Goal: Transaction & Acquisition: Book appointment/travel/reservation

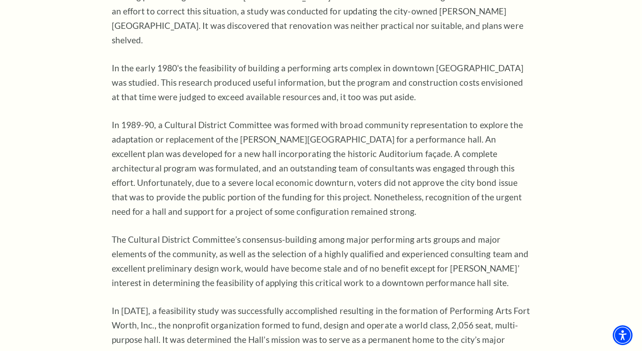
scroll to position [699, 0]
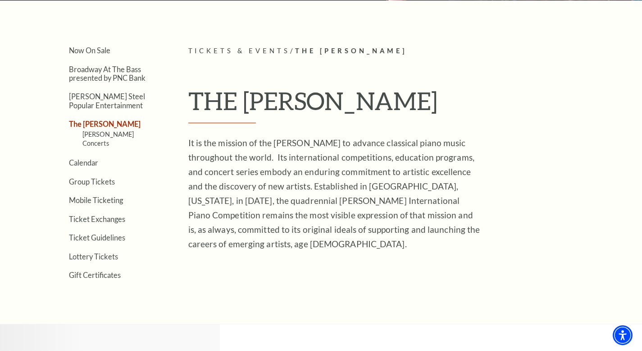
scroll to position [211, 0]
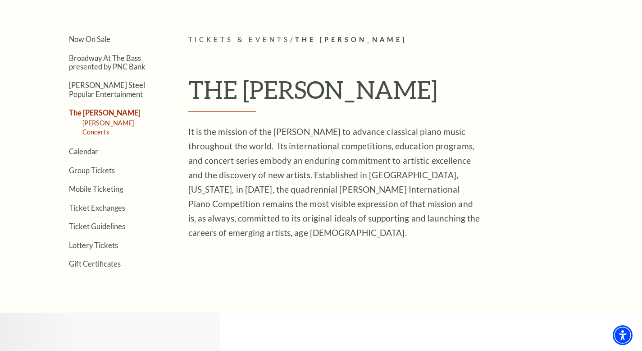
click at [125, 124] on link "[PERSON_NAME] Concerts" at bounding box center [108, 127] width 52 height 17
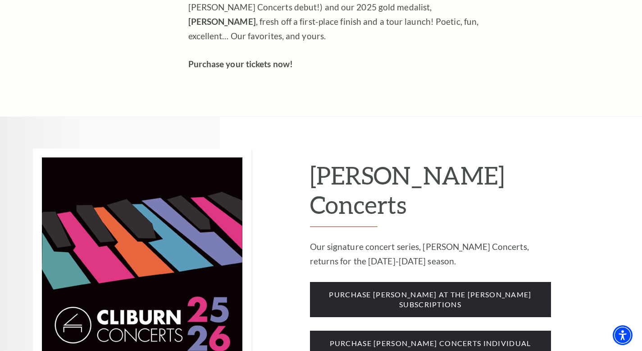
scroll to position [518, 0]
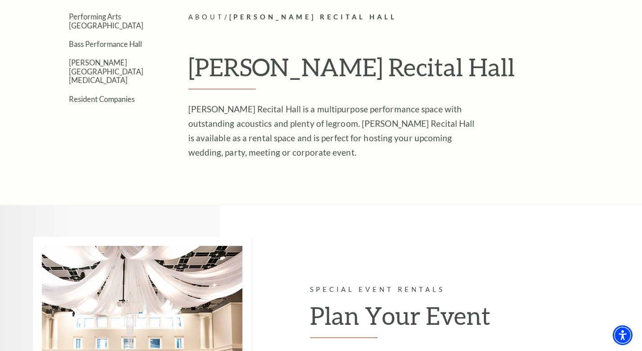
scroll to position [244, 0]
